Goal: Task Accomplishment & Management: Use online tool/utility

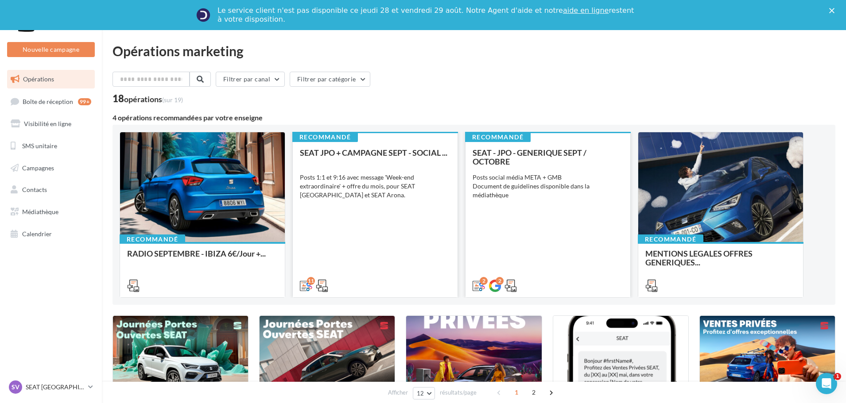
click at [567, 209] on div "SEAT - JPO - GENERIQUE SEPT / OCTOBRE Posts social média META + GMB Document de…" at bounding box center [547, 218] width 151 height 141
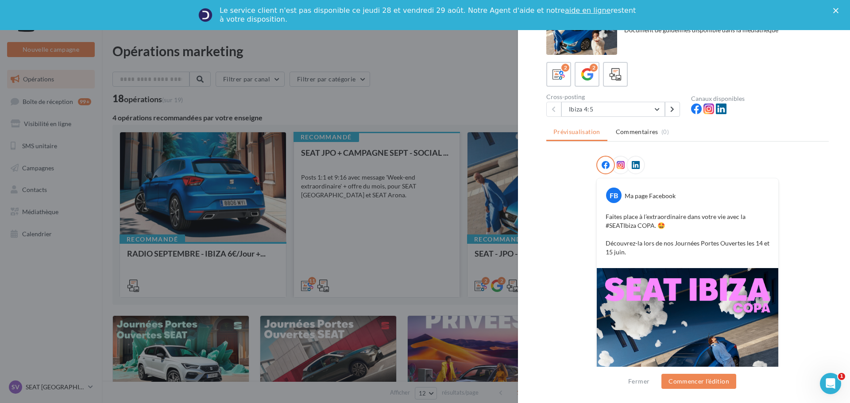
scroll to position [19, 0]
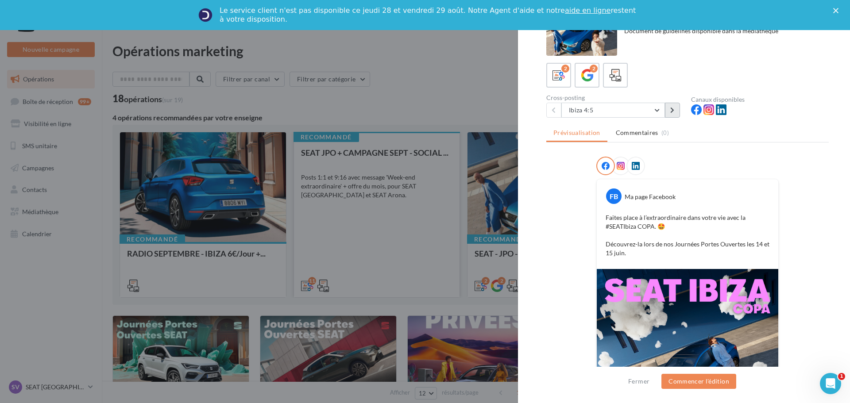
click at [679, 116] on button at bounding box center [672, 110] width 15 height 15
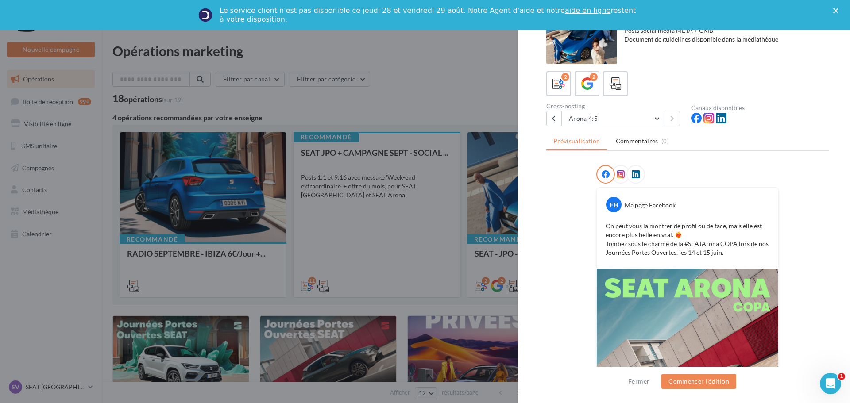
scroll to position [11, 0]
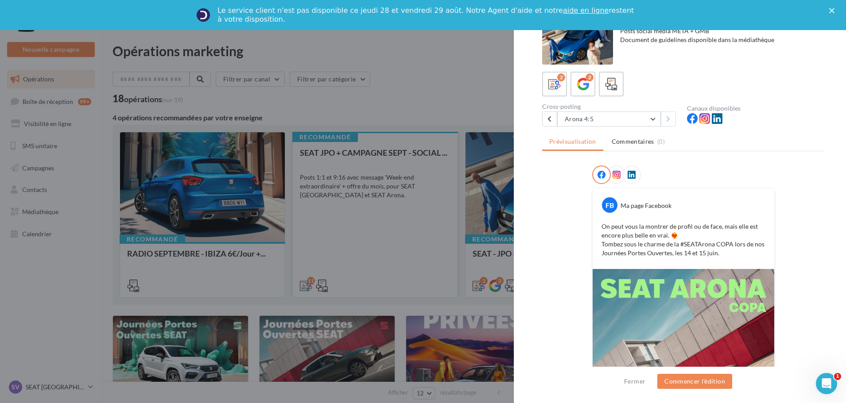
click at [386, 216] on div at bounding box center [423, 201] width 846 height 403
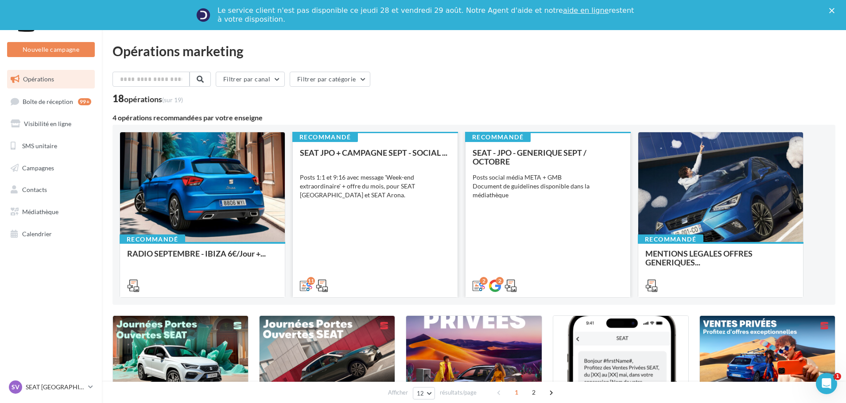
click at [517, 158] on div "SEAT - JPO - GENERIQUE SEPT / OCTOBRE" at bounding box center [547, 157] width 151 height 18
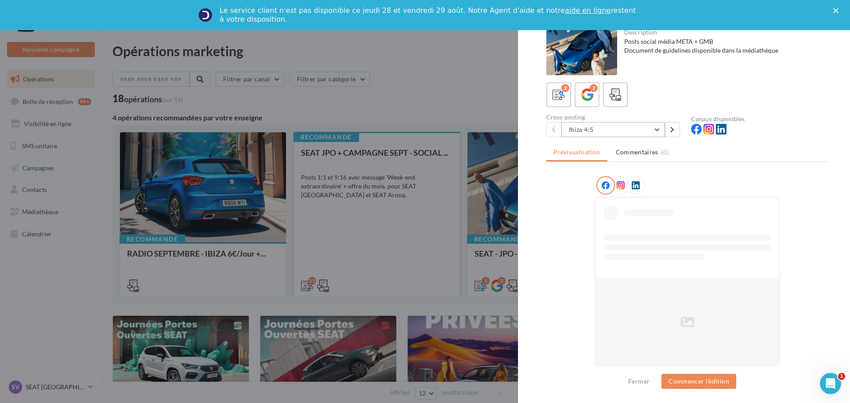
scroll to position [1, 0]
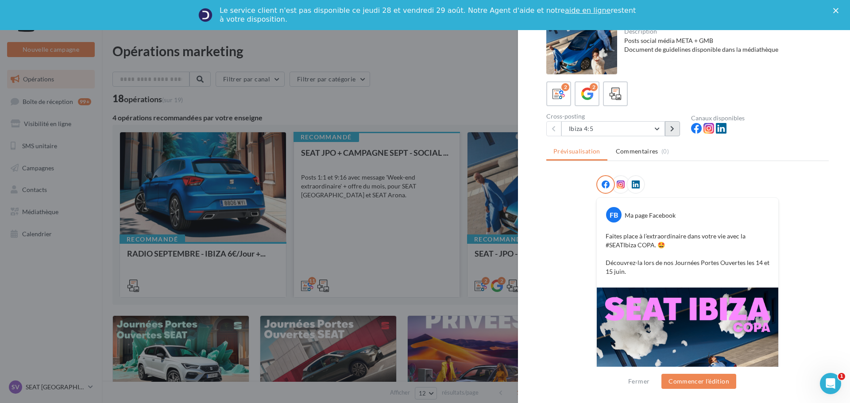
click at [676, 130] on button at bounding box center [672, 128] width 15 height 15
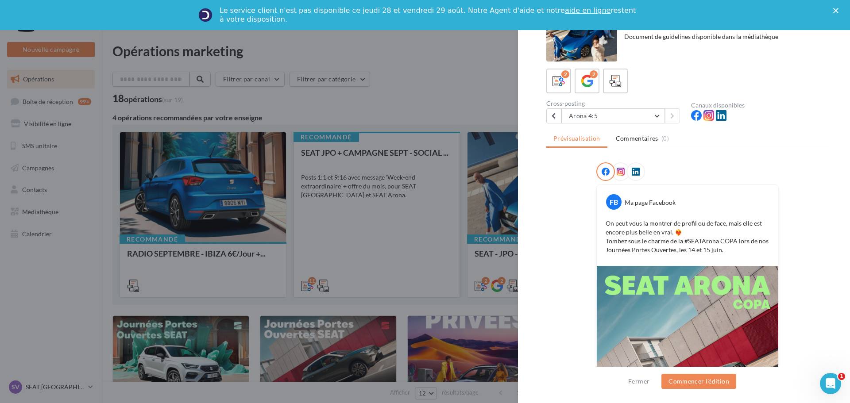
scroll to position [0, 0]
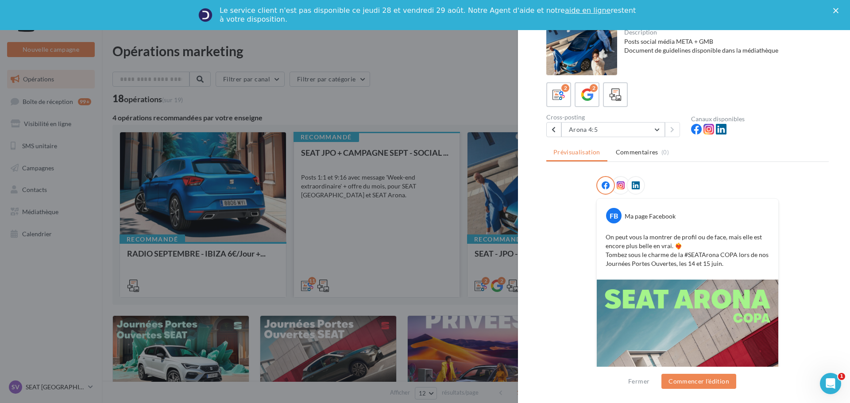
click at [638, 263] on p "On peut vous la montrer de profil ou de face, mais elle est encore plus belle e…" at bounding box center [688, 250] width 164 height 35
click at [429, 81] on div at bounding box center [425, 201] width 850 height 403
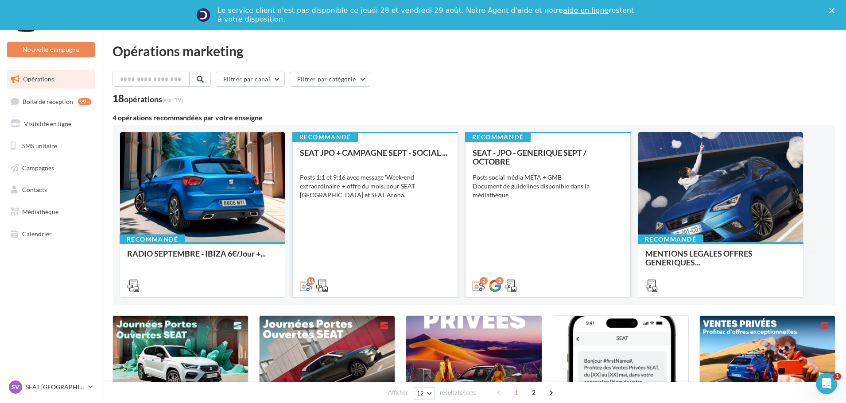
click at [486, 154] on span "SEAT - JPO - GENERIQUE SEPT / OCTOBRE" at bounding box center [529, 157] width 114 height 19
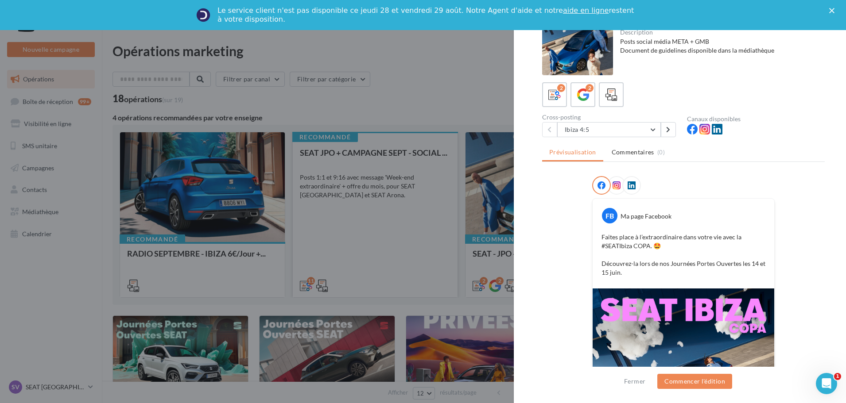
click at [448, 136] on div at bounding box center [423, 201] width 846 height 403
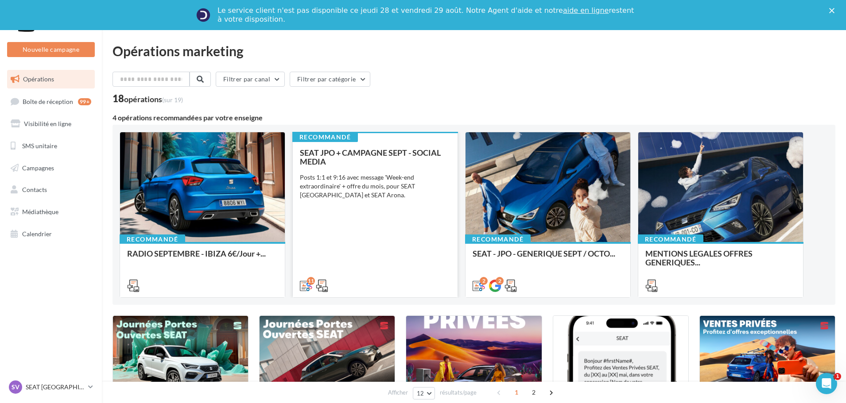
click at [422, 190] on div "Posts 1:1 et 9:16 avec message 'Week-end extraordinaire' + offre du mois, pour …" at bounding box center [375, 186] width 151 height 27
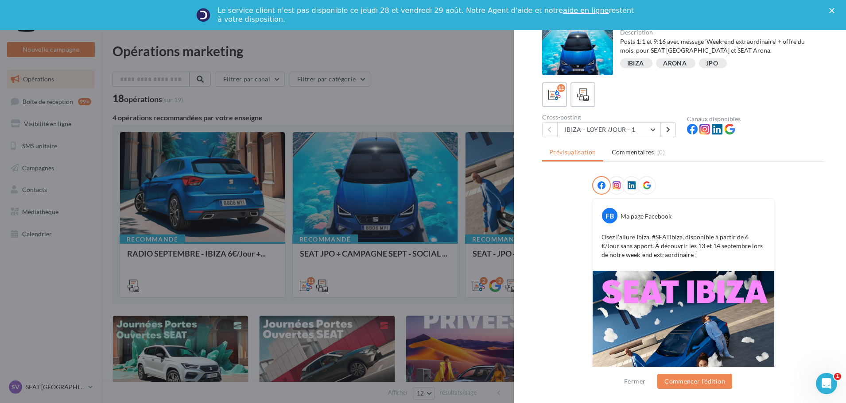
click at [433, 79] on div at bounding box center [423, 201] width 846 height 403
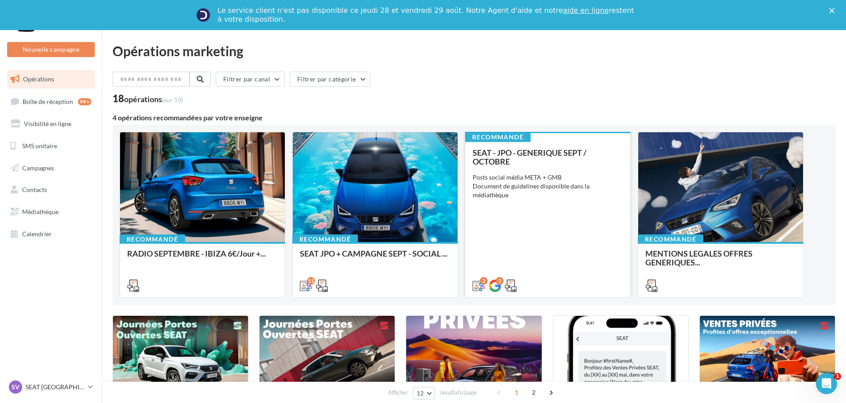
click at [518, 183] on div "Posts social média META + GMB Document de guidelines disponible dans la médiath…" at bounding box center [547, 186] width 151 height 27
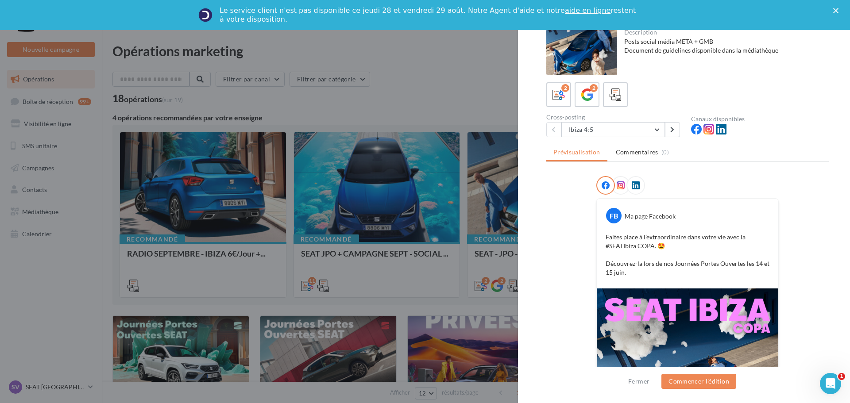
click at [479, 93] on div at bounding box center [425, 201] width 850 height 403
